Goal: Navigation & Orientation: Go to known website

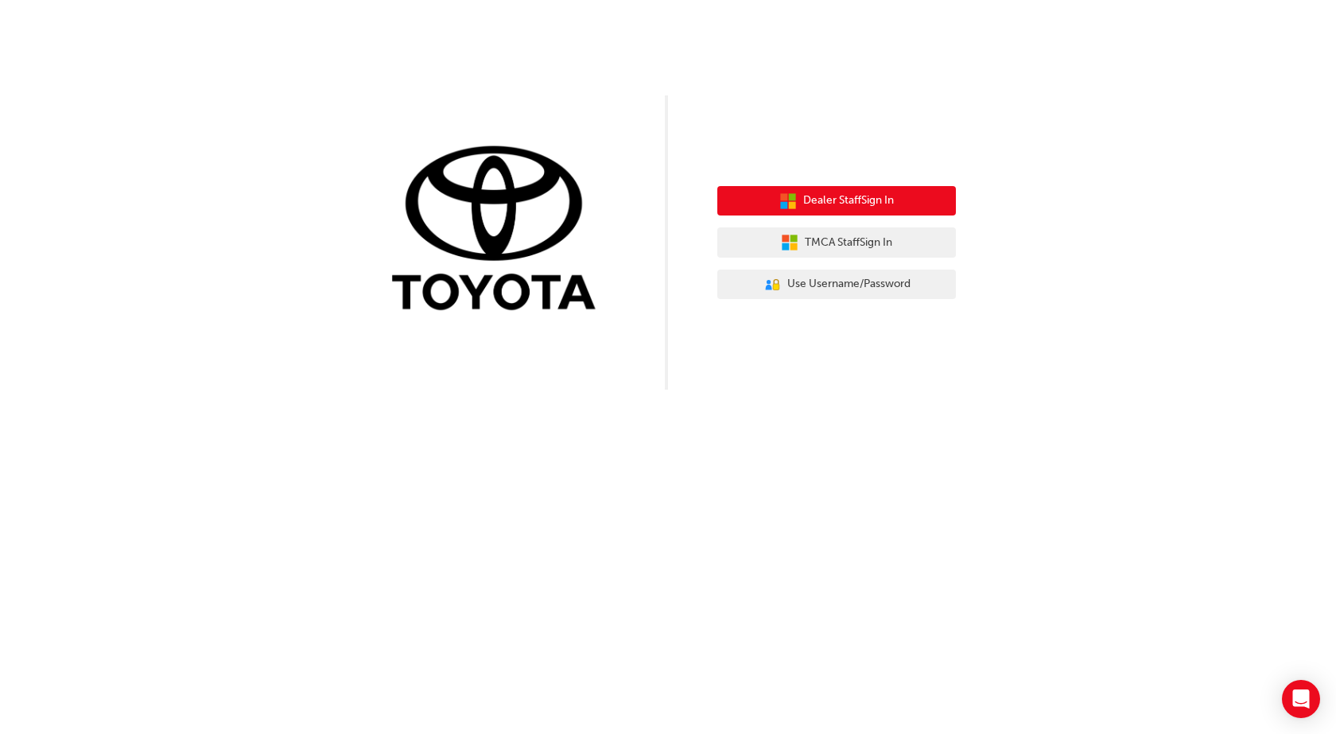
click at [842, 206] on span "Dealer Staff Sign In" at bounding box center [848, 201] width 91 height 18
click at [855, 206] on span "Dealer Staff Sign In" at bounding box center [848, 201] width 91 height 18
